Goal: Task Accomplishment & Management: Manage account settings

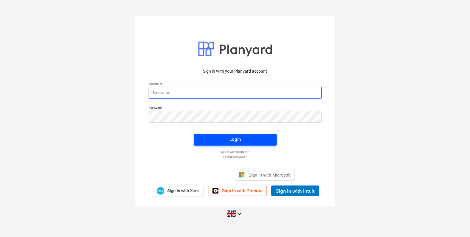
type input "[PERSON_NAME][EMAIL_ADDRESS][PERSON_NAME][DOMAIN_NAME]"
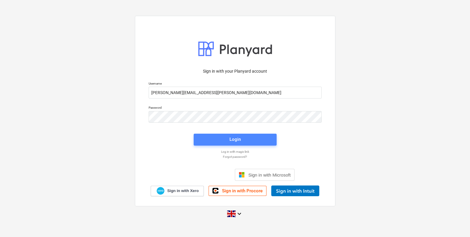
click at [237, 139] on div "Login" at bounding box center [234, 140] width 11 height 8
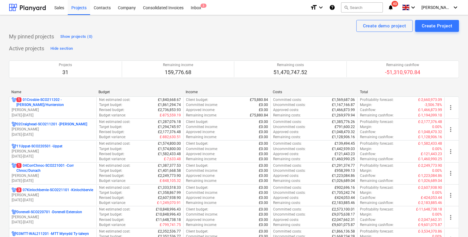
click at [394, 7] on icon "notifications" at bounding box center [391, 7] width 6 height 7
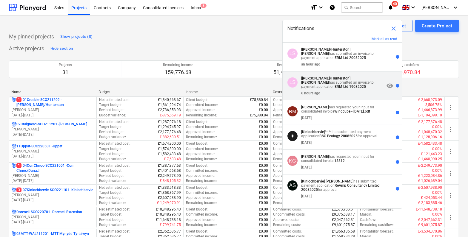
click at [350, 88] on p "[[PERSON_NAME]/[PERSON_NAME]] [PERSON_NAME] has submitted an invoice to payment…" at bounding box center [342, 82] width 83 height 13
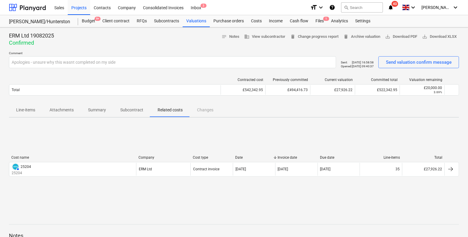
click at [394, 6] on icon "notifications" at bounding box center [391, 7] width 6 height 7
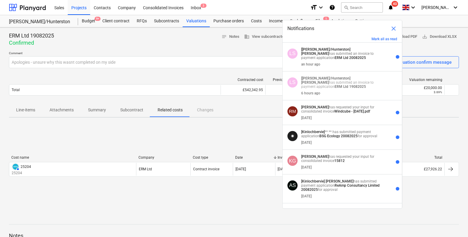
click at [139, 43] on div "ERM Ltd 19082025 Confirmed notes Notes business View subcontractor delete Chang…" at bounding box center [234, 39] width 450 height 14
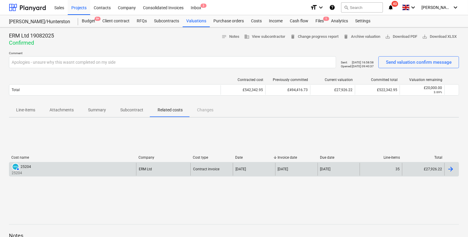
click at [454, 173] on div at bounding box center [451, 169] width 14 height 13
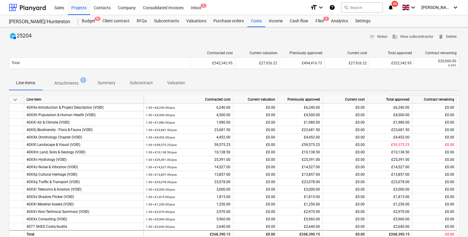
click at [394, 7] on icon "notifications" at bounding box center [391, 7] width 6 height 7
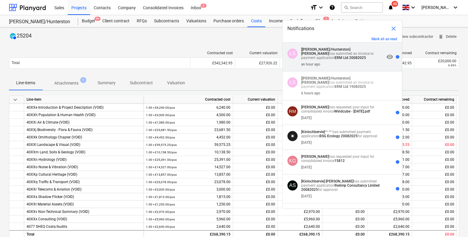
click at [329, 52] on strong "[PERSON_NAME]" at bounding box center [315, 54] width 28 height 4
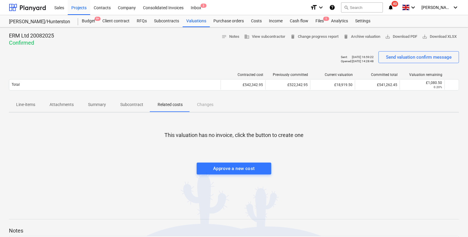
click at [394, 7] on icon "notifications" at bounding box center [391, 7] width 6 height 7
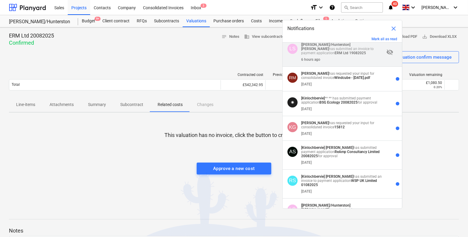
scroll to position [37, 0]
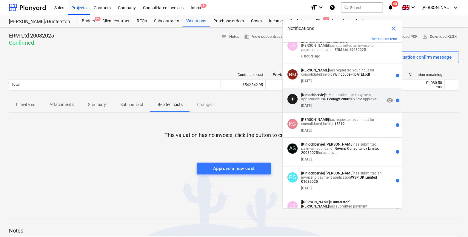
click at [355, 101] on strong "BSG Ecology 20082025" at bounding box center [338, 99] width 38 height 4
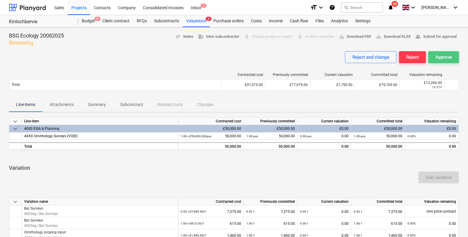
click at [444, 59] on div "Approve" at bounding box center [443, 57] width 16 height 8
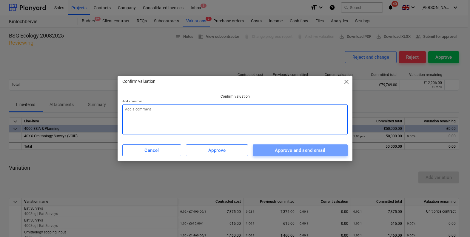
drag, startPoint x: 322, startPoint y: 152, endPoint x: 341, endPoint y: 112, distance: 44.7
click at [322, 151] on div "Approve and send email" at bounding box center [300, 151] width 50 height 8
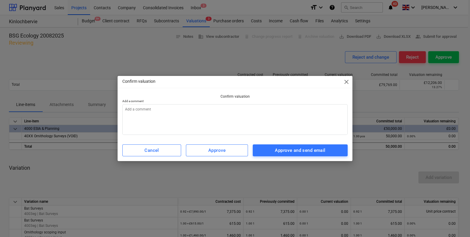
type textarea "x"
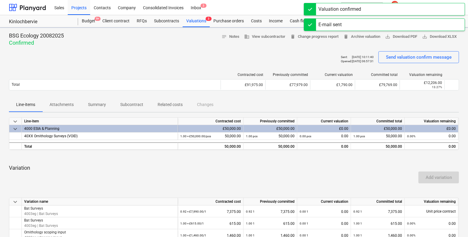
click at [347, 44] on div "BSG Ecology 20082025 Confirmed notes Notes business View subcontractor delete C…" at bounding box center [234, 39] width 450 height 14
drag, startPoint x: 286, startPoint y: 54, endPoint x: 307, endPoint y: 44, distance: 23.8
click at [290, 51] on div "Sent : [DATE] 15:15:36 Opened : - Send valuation confirm message" at bounding box center [234, 59] width 450 height 17
click at [220, 44] on div "BSG Ecology 20082025 Confirmed notes Notes business View subcontractor delete C…" at bounding box center [234, 39] width 450 height 14
click at [280, 7] on div "Sales Projects Contacts Company Consolidated Invoices Inbox 3" at bounding box center [178, 7] width 254 height 15
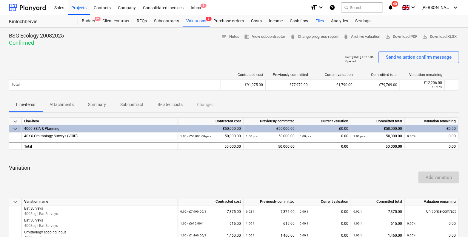
click at [313, 23] on div "Sales Projects Contacts Company Consolidated Invoices Inbox 3 format_size keybo…" at bounding box center [234, 118] width 468 height 237
click at [394, 6] on icon "notifications" at bounding box center [391, 7] width 6 height 7
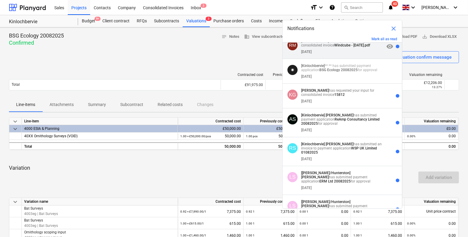
scroll to position [74, 0]
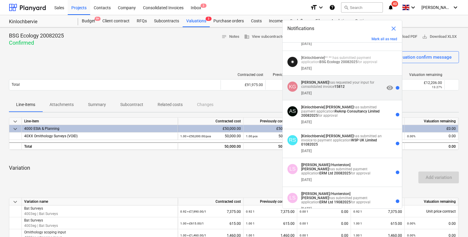
click at [366, 85] on p "[PERSON_NAME] has requested your input for consolidated invoice 15812" at bounding box center [342, 85] width 83 height 8
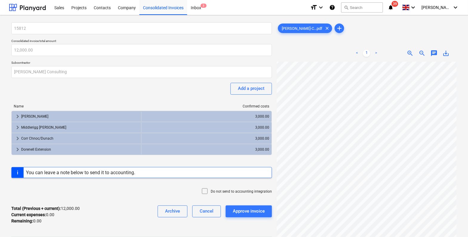
scroll to position [74, 0]
click at [259, 195] on div "15812 Consolidated invoice total amount 12,000.00 Subcontractor [PERSON_NAME] C…" at bounding box center [234, 219] width 450 height 398
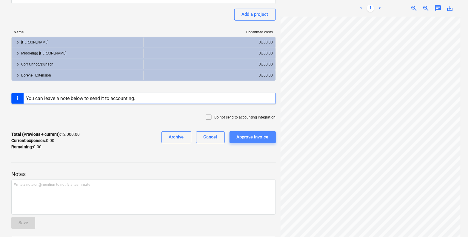
click at [258, 139] on div "Approve invoice" at bounding box center [253, 137] width 32 height 8
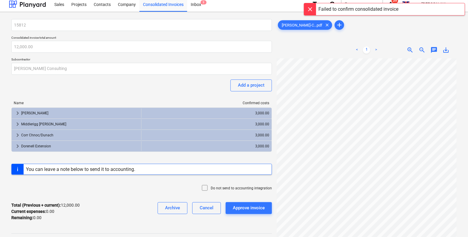
scroll to position [0, 0]
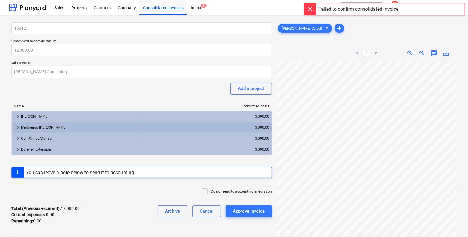
click at [53, 125] on div "Middlerigg [PERSON_NAME]" at bounding box center [80, 128] width 118 height 10
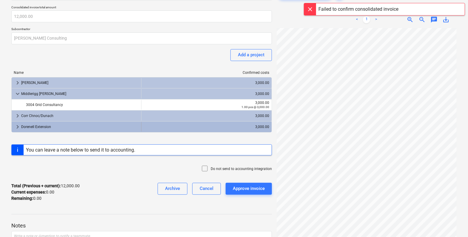
scroll to position [37, 0]
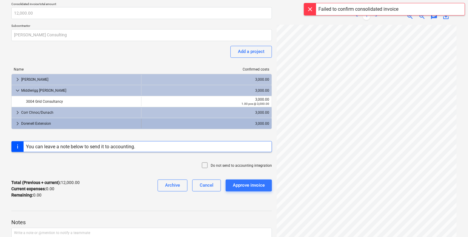
click at [58, 121] on div "Dorenell Extension" at bounding box center [80, 124] width 118 height 10
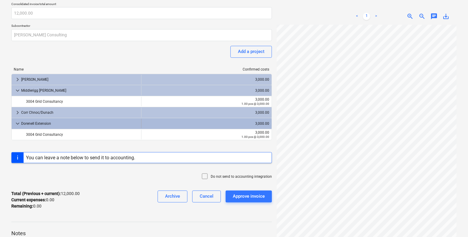
click at [63, 123] on div "Dorenell Extension" at bounding box center [80, 124] width 118 height 10
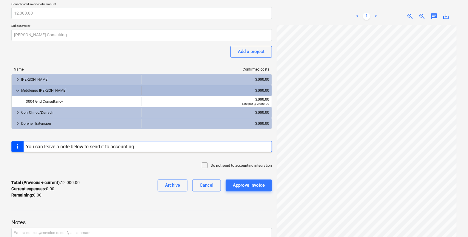
click at [72, 89] on div "Middlerigg [PERSON_NAME]" at bounding box center [80, 91] width 118 height 10
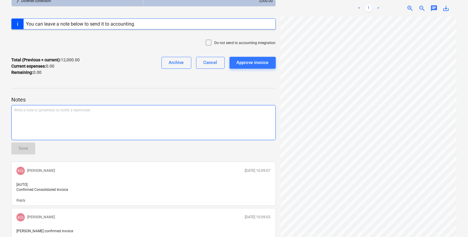
scroll to position [184, 0]
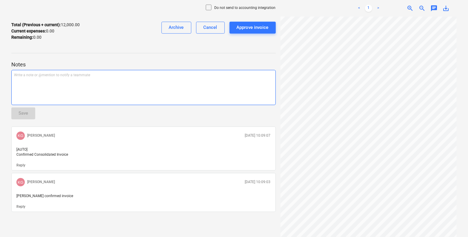
click at [103, 84] on div "Write a note or @mention to notify a teammate [PERSON_NAME]" at bounding box center [143, 87] width 264 height 35
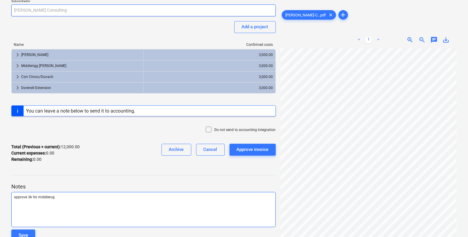
scroll to position [0, 0]
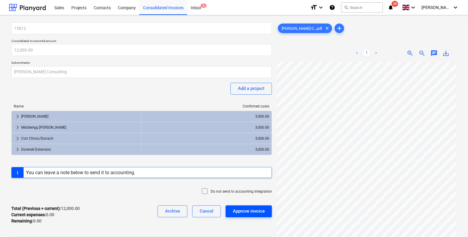
click at [255, 212] on div "Approve invoice" at bounding box center [249, 212] width 32 height 8
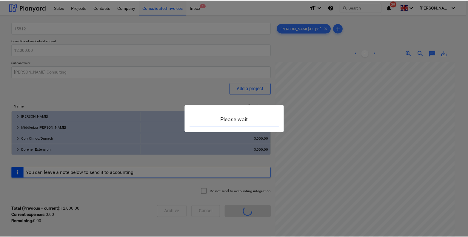
scroll to position [83, 89]
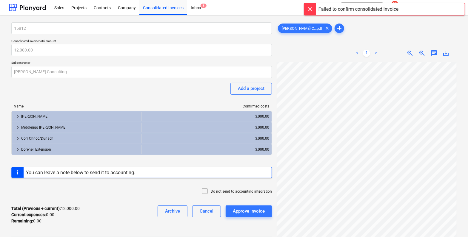
click at [299, 57] on div "< 1 > zoom_in zoom_out chat 0 save_alt" at bounding box center [367, 53] width 180 height 17
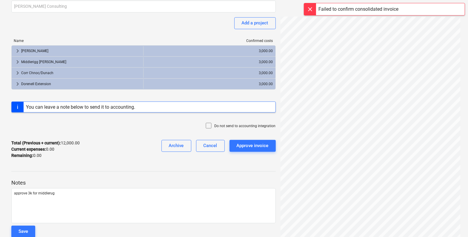
scroll to position [74, 0]
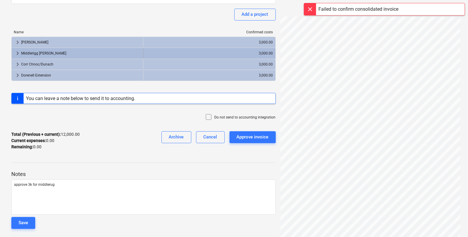
click at [21, 53] on div "Middlerigg [PERSON_NAME]" at bounding box center [81, 54] width 120 height 10
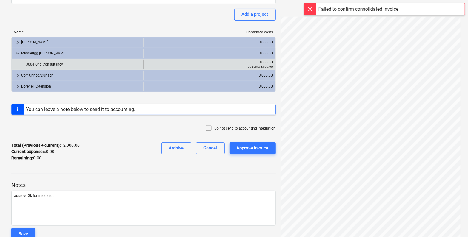
click at [31, 61] on div "3004 Grid Consultancy" at bounding box center [83, 65] width 115 height 10
click at [42, 65] on div "3004 Grid Consultancy" at bounding box center [83, 65] width 115 height 10
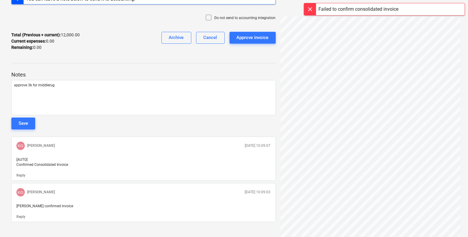
scroll to position [195, 0]
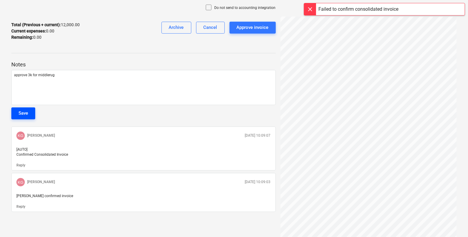
click at [16, 112] on button "Save" at bounding box center [23, 114] width 24 height 12
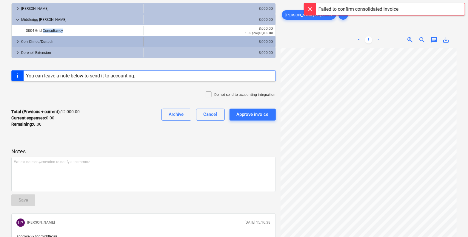
scroll to position [83, 0]
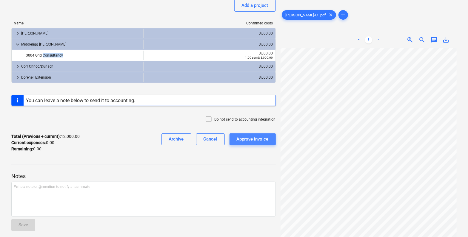
click at [248, 136] on div "Approve invoice" at bounding box center [253, 139] width 32 height 8
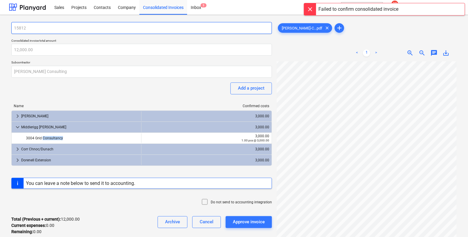
scroll to position [0, 0]
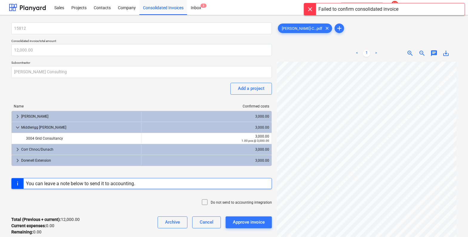
click at [67, 79] on div "15812 Consolidated invoice total amount 12,000.00 Subcontractor [PERSON_NAME] C…" at bounding box center [141, 131] width 260 height 218
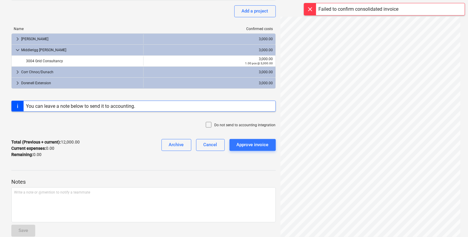
scroll to position [112, 0]
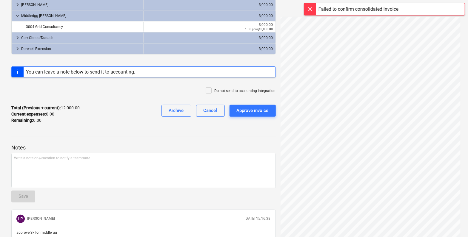
click at [306, 8] on div at bounding box center [310, 9] width 12 height 12
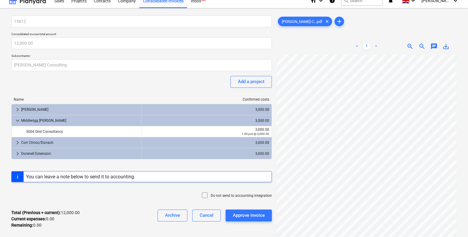
scroll to position [0, 0]
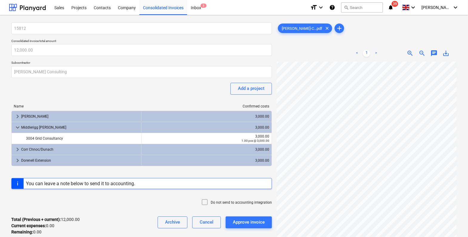
click at [394, 7] on icon "notifications" at bounding box center [391, 7] width 6 height 7
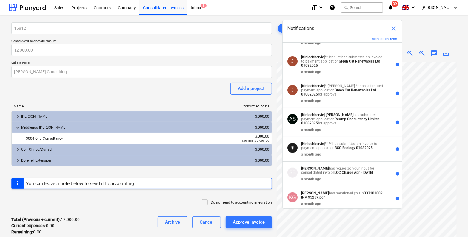
scroll to position [336, 0]
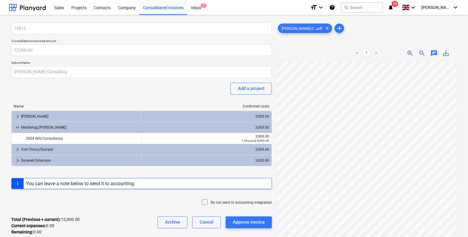
click at [235, 13] on div "Sales Projects Contacts Company Consolidated Invoices Inbox 3" at bounding box center [178, 7] width 254 height 15
click at [374, 7] on button "search Search" at bounding box center [362, 7] width 42 height 10
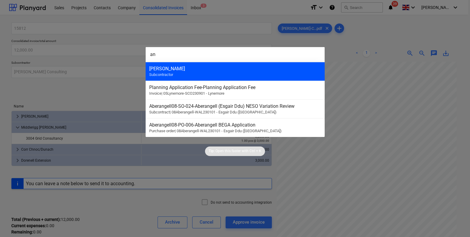
type input "a"
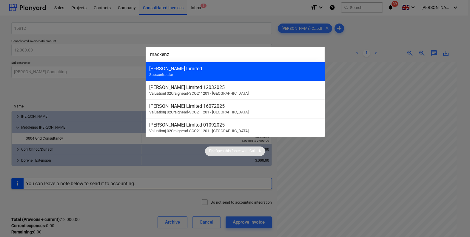
type input "mackenz"
click at [191, 72] on div "[PERSON_NAME] Limited Subcontractor" at bounding box center [235, 71] width 179 height 19
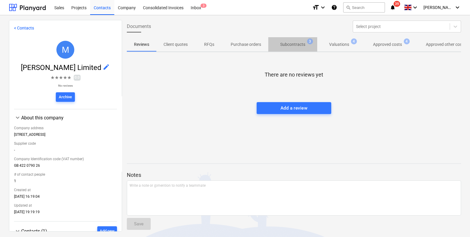
click at [302, 45] on p "Subcontracts" at bounding box center [292, 44] width 25 height 6
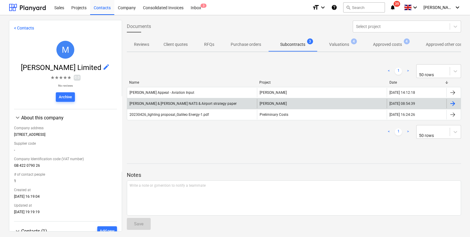
click at [318, 100] on div "[PERSON_NAME]" at bounding box center [322, 104] width 130 height 10
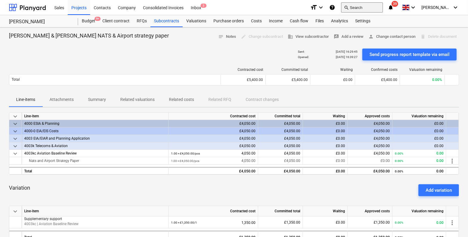
click at [367, 8] on button "search Search" at bounding box center [362, 7] width 42 height 10
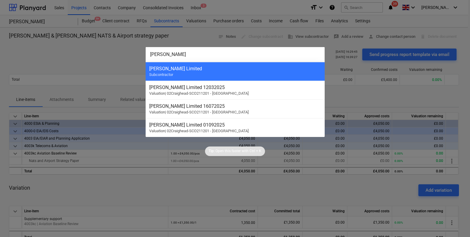
type input "mackenz"
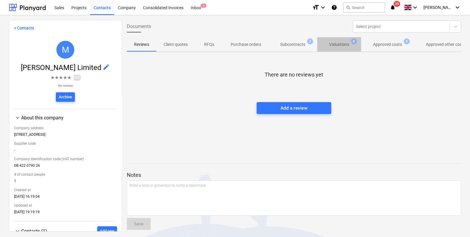
click at [343, 43] on p "Valuations" at bounding box center [339, 44] width 20 height 6
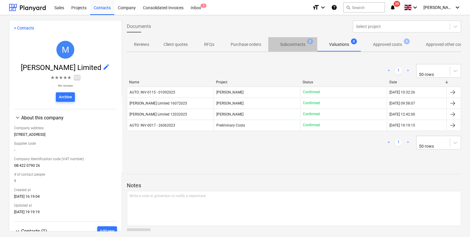
click at [292, 45] on p "Subcontracts" at bounding box center [292, 44] width 25 height 6
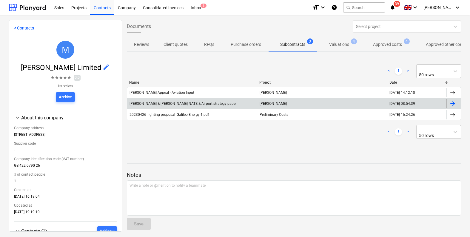
click at [450, 103] on div at bounding box center [452, 103] width 7 height 7
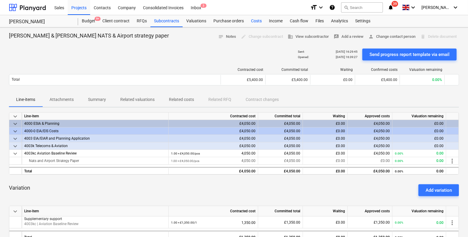
click at [254, 19] on div "Costs" at bounding box center [256, 21] width 18 height 12
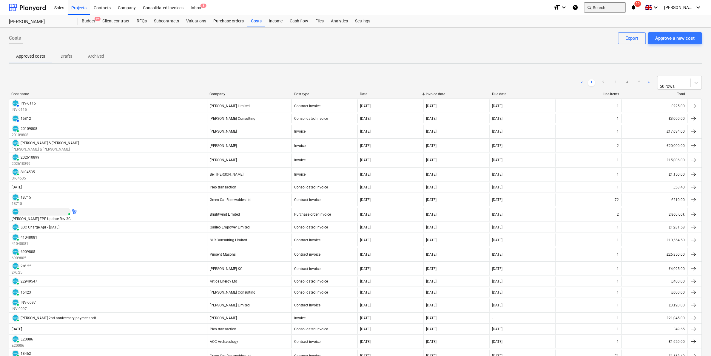
click at [470, 11] on button "search Search" at bounding box center [605, 7] width 42 height 10
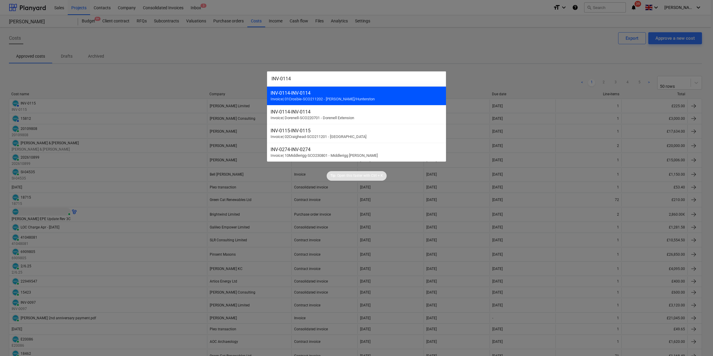
type input "INV-0114"
click at [331, 97] on span "Invoice | 01Crosbie-SCO211202 - [PERSON_NAME]/Hunterston" at bounding box center [323, 99] width 104 height 4
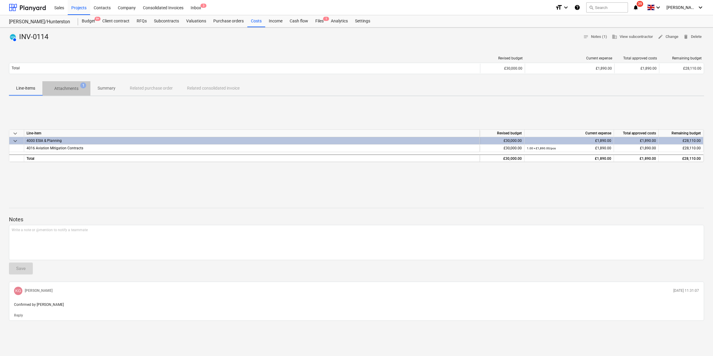
click at [73, 86] on p "Attachments" at bounding box center [66, 88] width 24 height 6
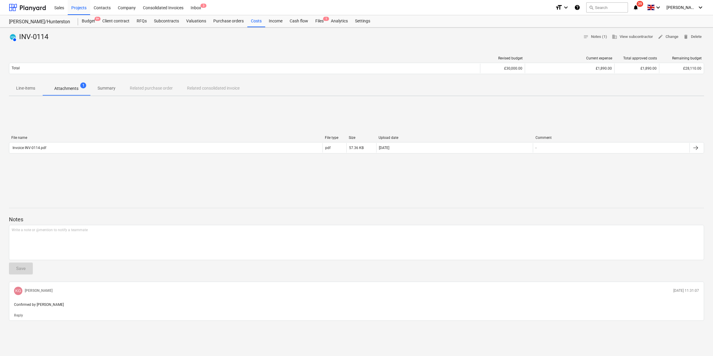
click at [0, 89] on div "AUTHORISED INV-0114 notes Notes (1) business View subcontractor edit Change del…" at bounding box center [356, 191] width 713 height 328
